Goal: Task Accomplishment & Management: Manage account settings

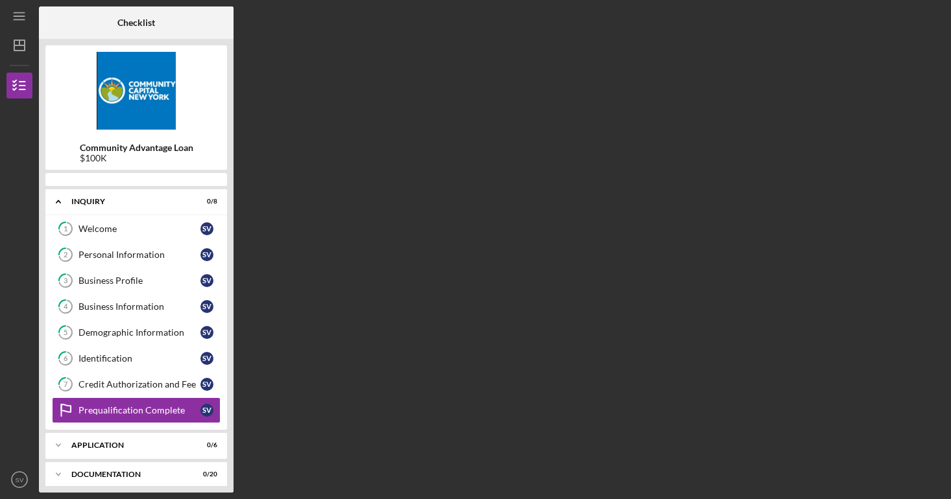
scroll to position [73, 0]
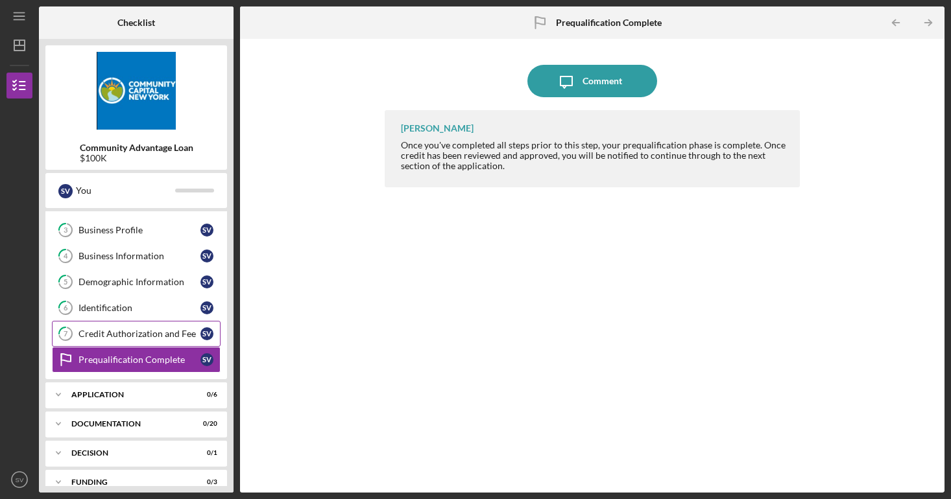
click at [152, 332] on div "Credit Authorization and Fee" at bounding box center [139, 334] width 122 height 10
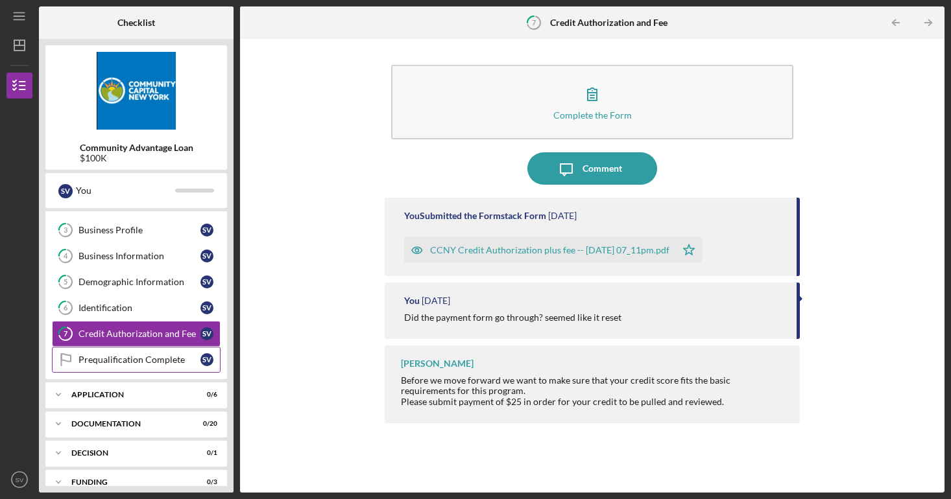
click at [115, 365] on link "Prequalification Complete Prequalification Complete S V" at bounding box center [136, 360] width 169 height 26
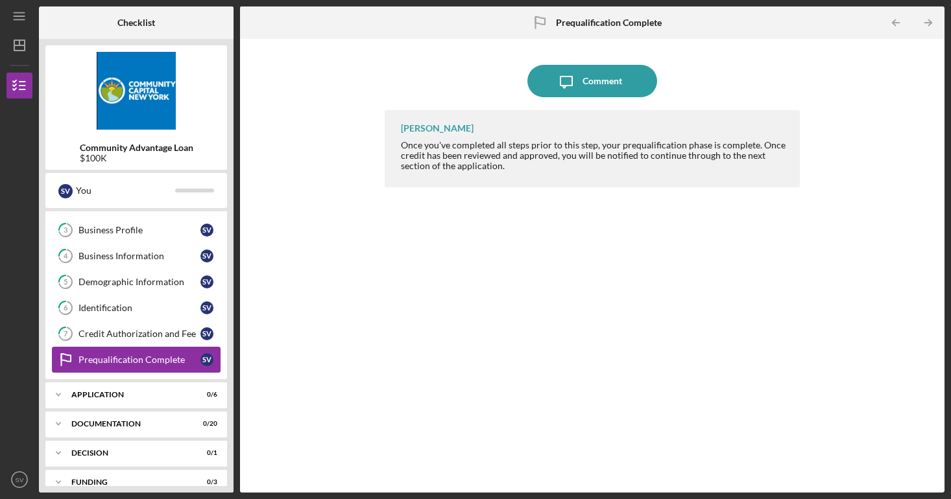
click at [104, 357] on div "Prequalification Complete" at bounding box center [139, 360] width 122 height 10
click at [103, 338] on div "Credit Authorization and Fee" at bounding box center [139, 334] width 122 height 10
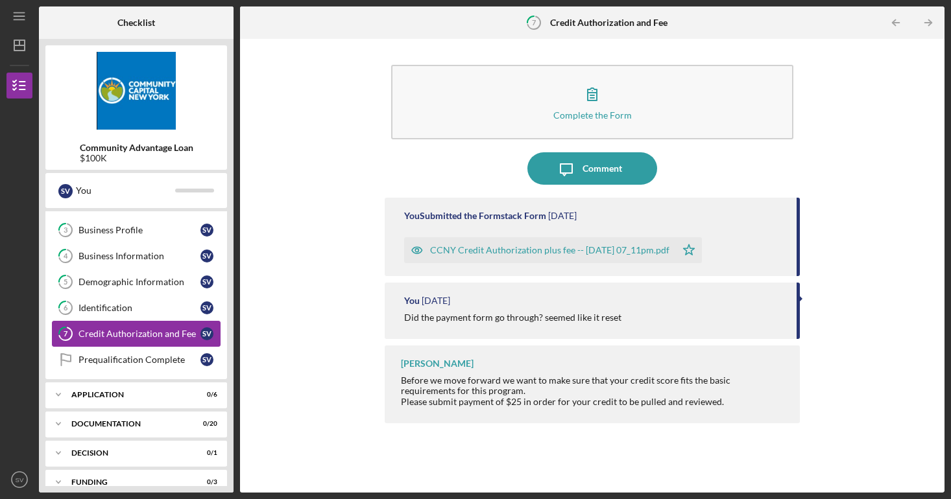
scroll to position [118, 0]
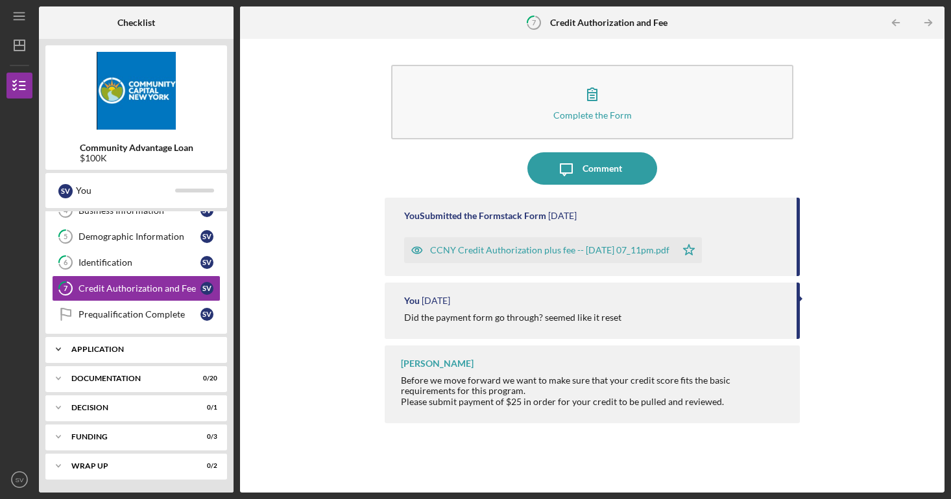
click at [101, 350] on div "Application" at bounding box center [140, 350] width 139 height 8
